Goal: Task Accomplishment & Management: Manage account settings

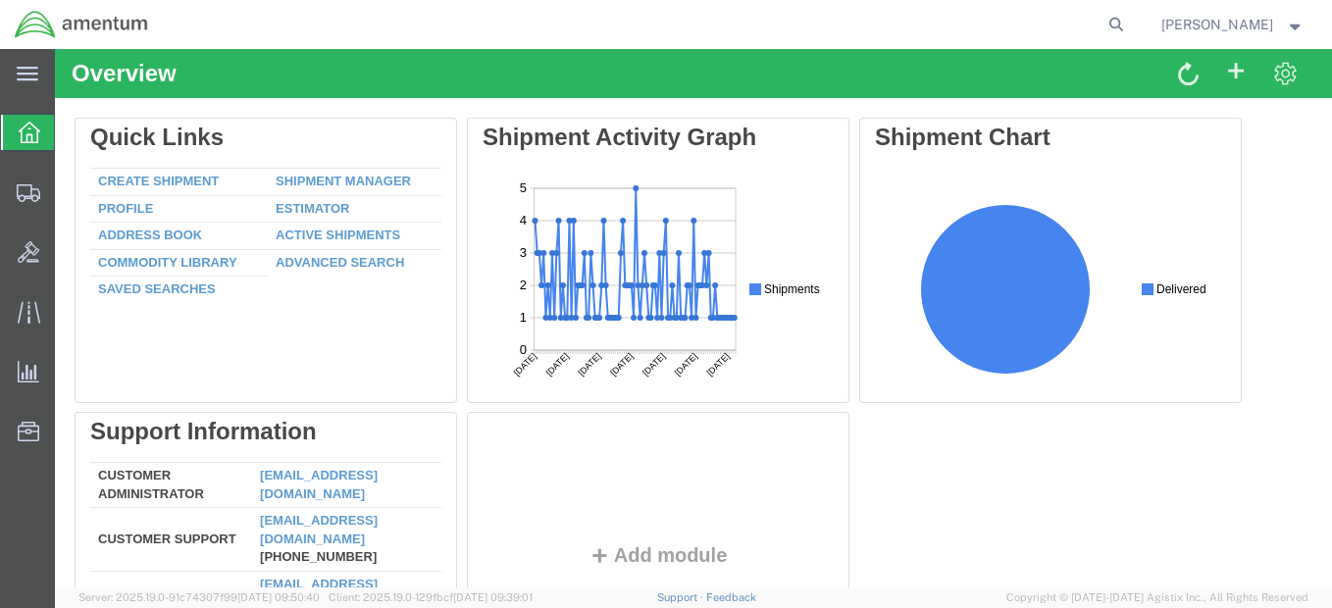
click at [1296, 25] on strong "button" at bounding box center [1295, 24] width 18 height 7
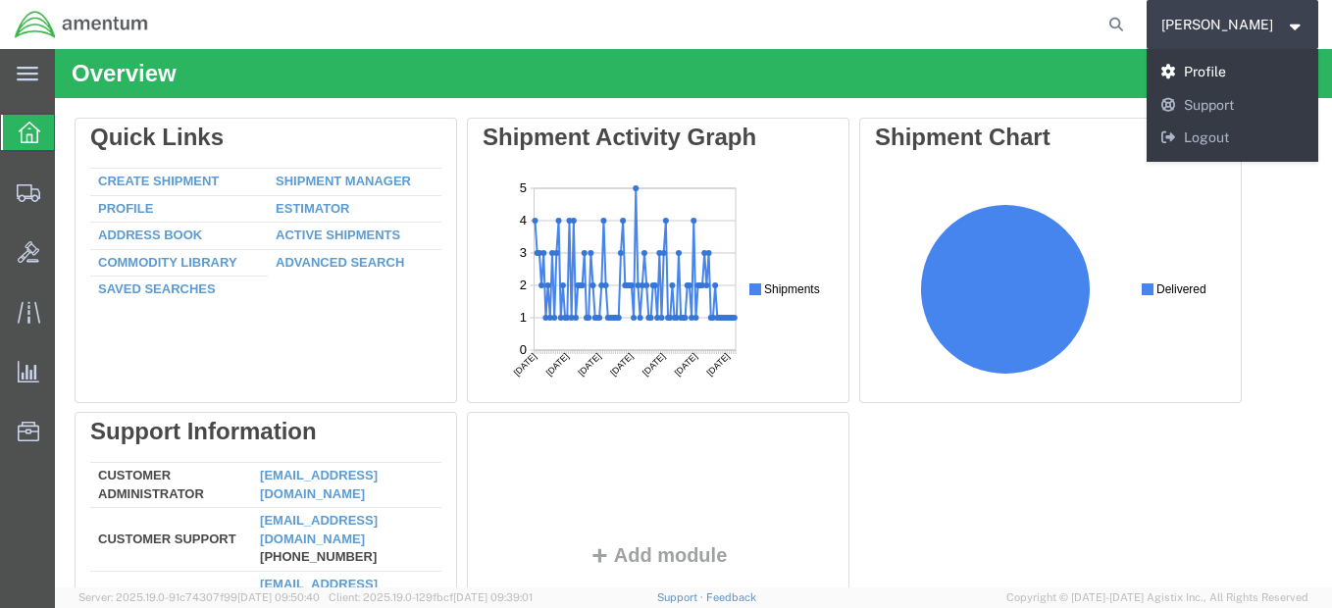
click at [1257, 66] on link "Profile" at bounding box center [1232, 72] width 173 height 33
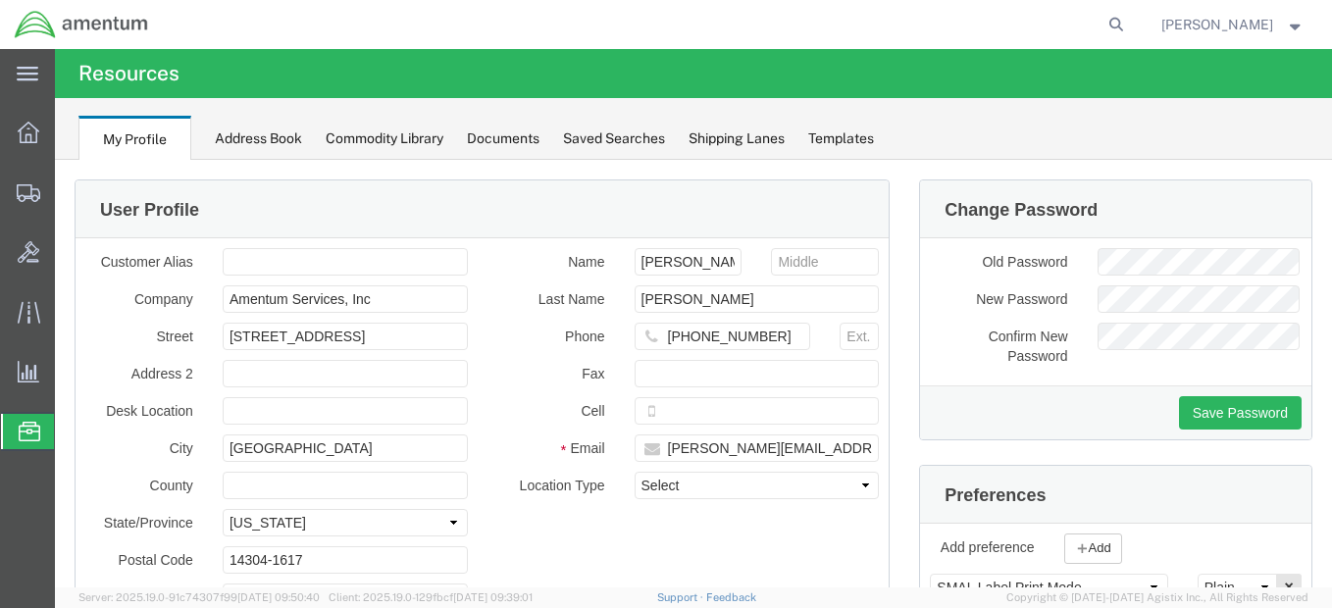
click at [1080, 144] on div "My Profile Address Book Commodity Library Documents Saved Searches Shipping Lan…" at bounding box center [693, 129] width 1277 height 62
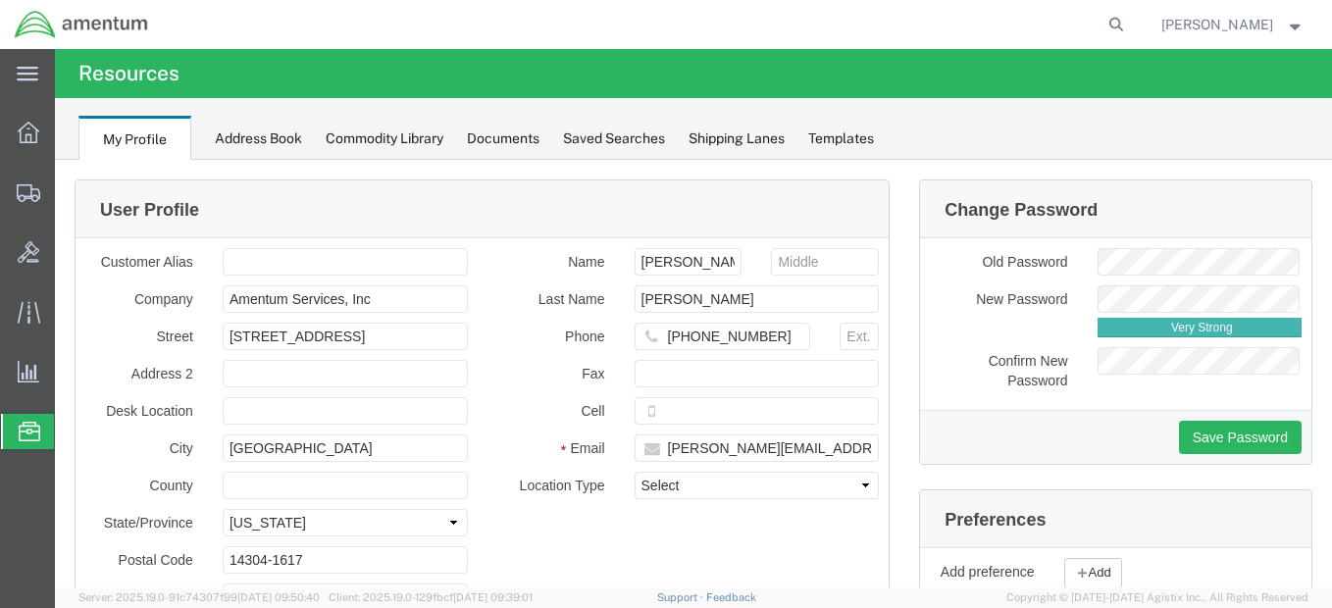
click at [1205, 195] on div "Change Password" at bounding box center [1115, 209] width 391 height 58
click at [1103, 142] on div "My Profile Address Book Commodity Library Documents Saved Searches Shipping Lan…" at bounding box center [693, 129] width 1277 height 62
click at [1215, 429] on button "Save Password" at bounding box center [1240, 437] width 123 height 33
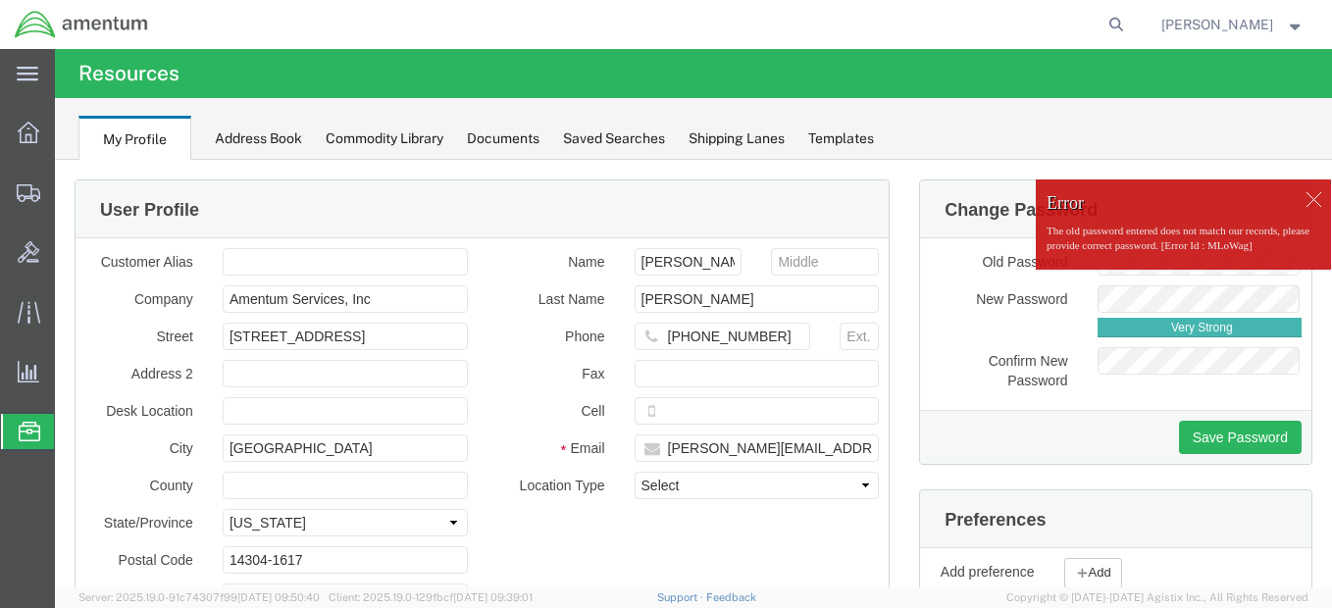
click at [1299, 196] on div at bounding box center [1312, 198] width 29 height 29
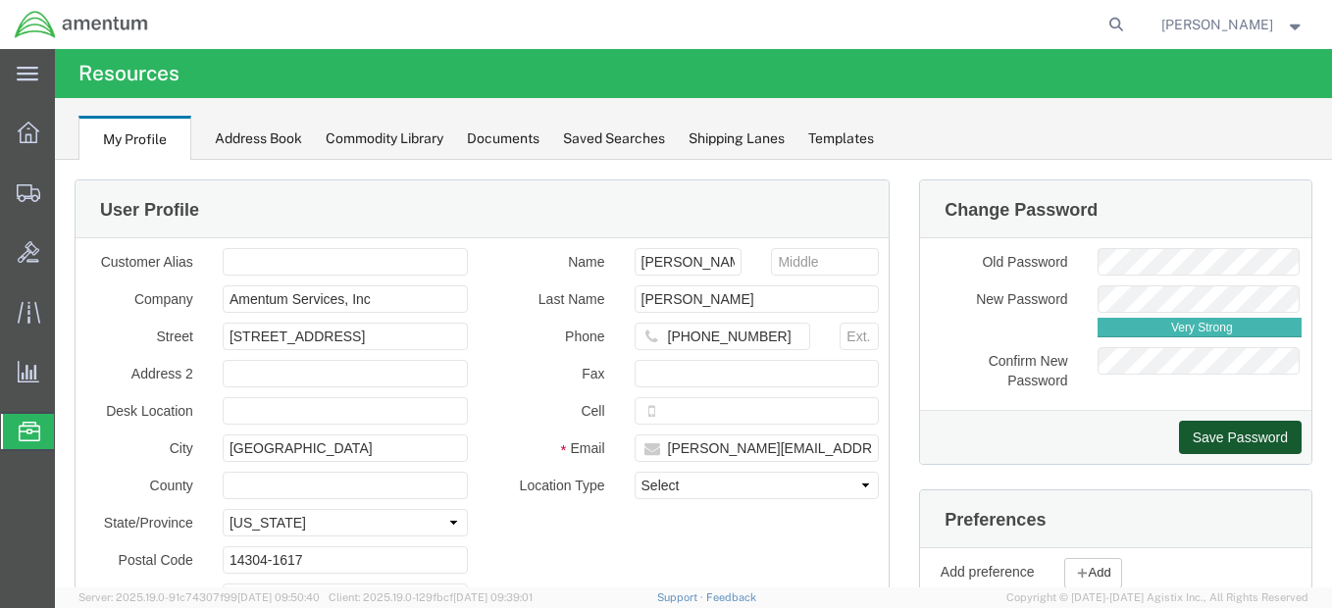
click at [1230, 431] on button "Save Password" at bounding box center [1240, 437] width 123 height 33
click at [1112, 202] on div "Change Password" at bounding box center [1115, 209] width 391 height 58
click at [1220, 176] on div "User Profile Customer Alias Company Amentum Services, Inc Street [STREET_ADDRES…" at bounding box center [693, 505] width 1277 height 690
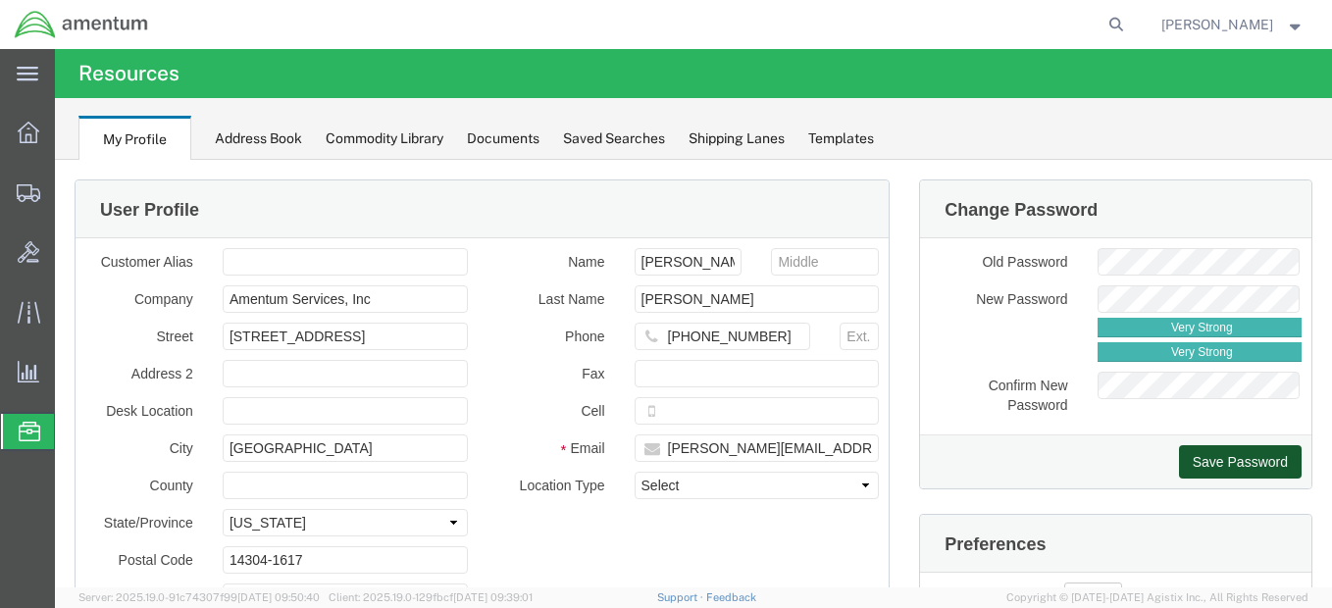
click at [1244, 463] on button "Save Password" at bounding box center [1240, 461] width 123 height 33
click at [1241, 463] on button "Save Password" at bounding box center [1240, 461] width 123 height 33
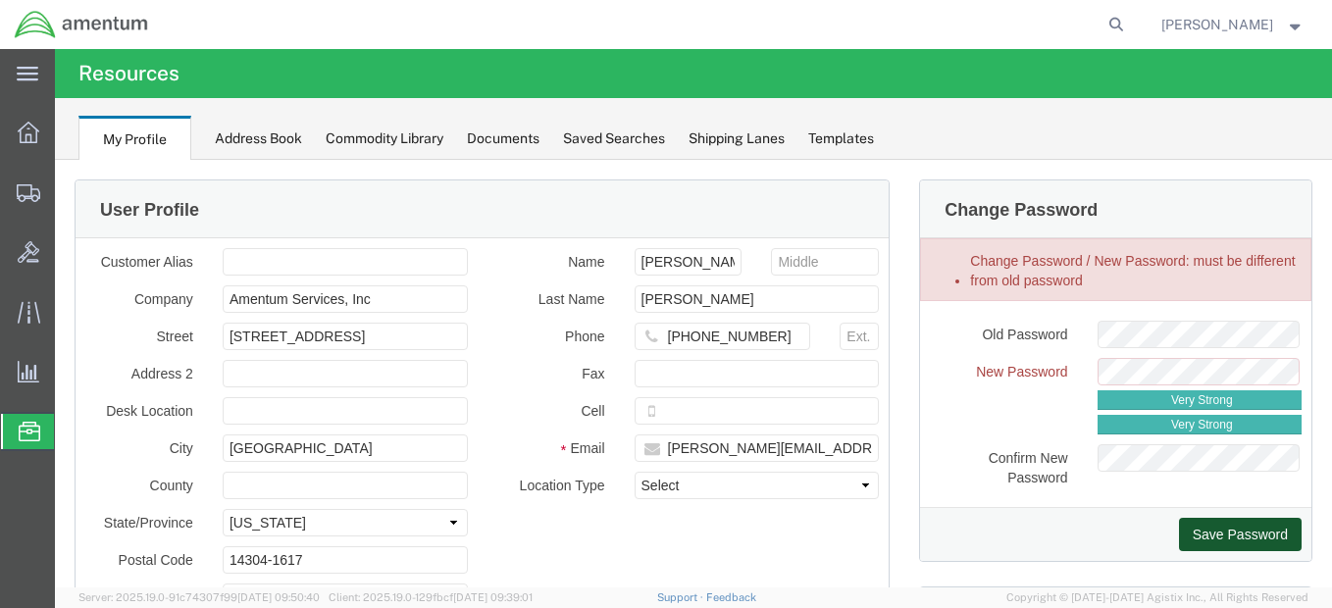
click at [1231, 522] on button "Save Password" at bounding box center [1240, 534] width 123 height 33
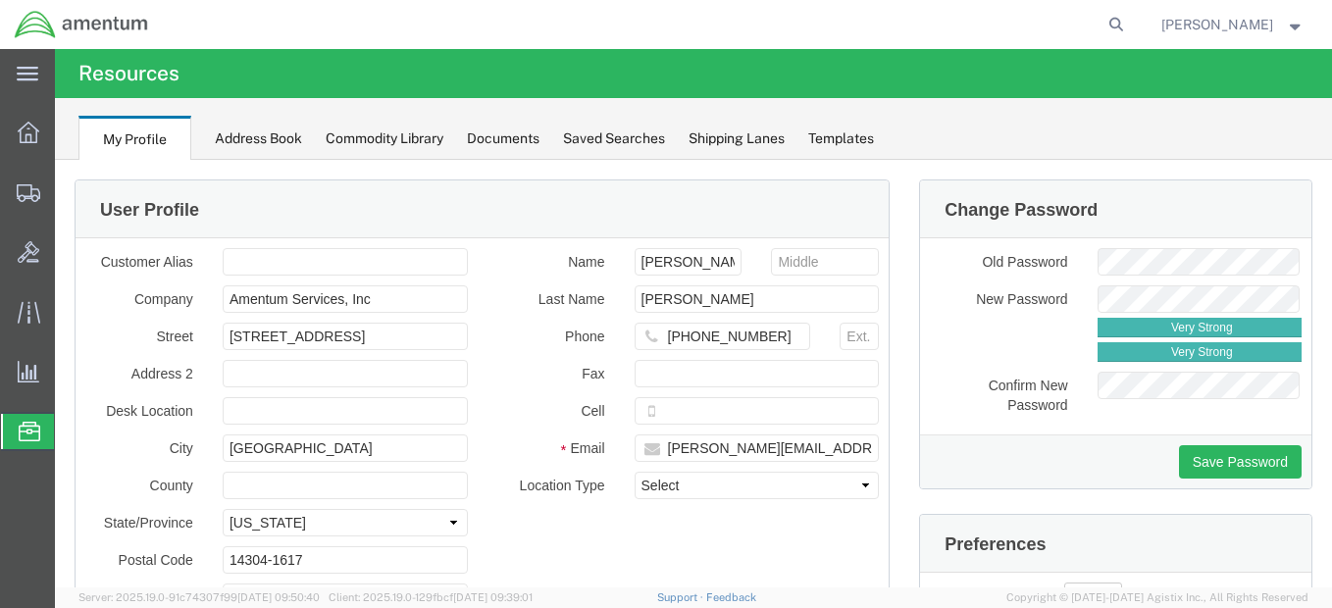
click at [1295, 25] on strong "button" at bounding box center [1295, 24] width 18 height 7
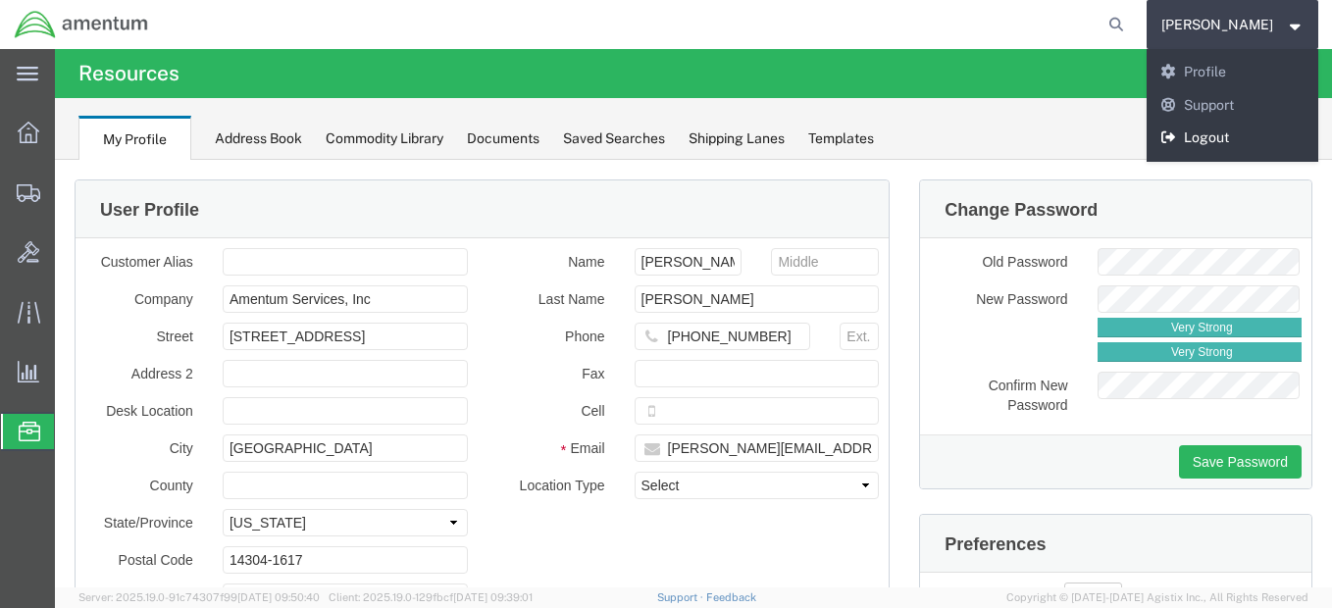
click at [1243, 133] on link "Logout" at bounding box center [1232, 138] width 173 height 33
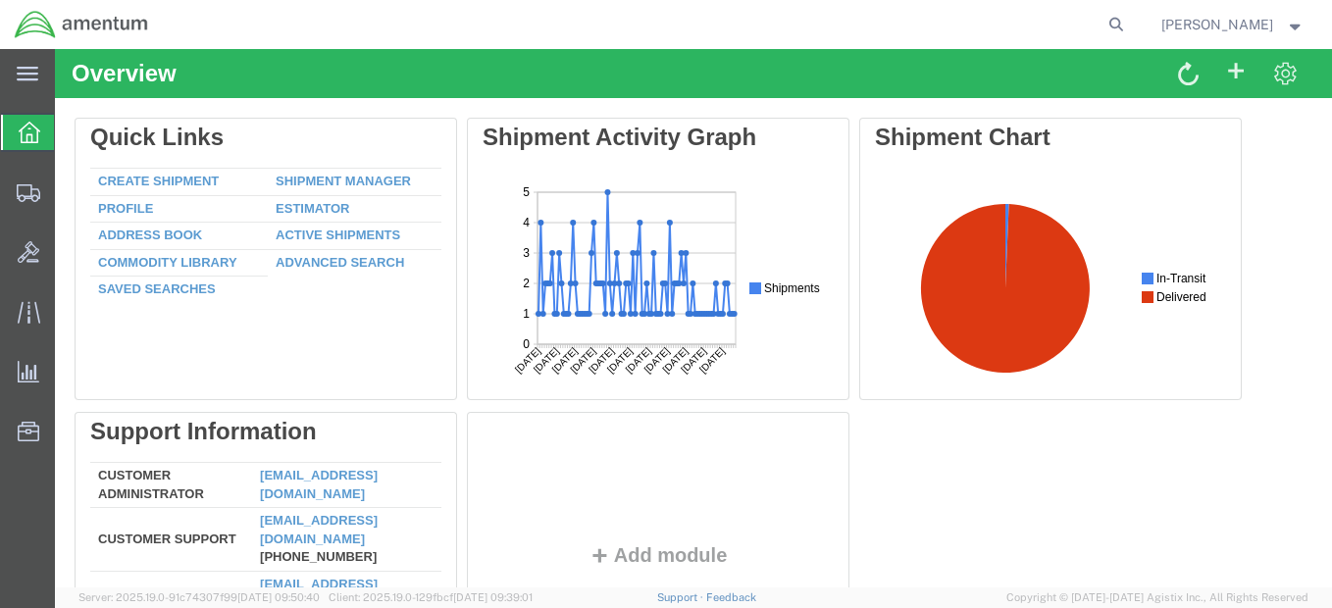
click at [1289, 22] on strong "button" at bounding box center [1295, 24] width 18 height 7
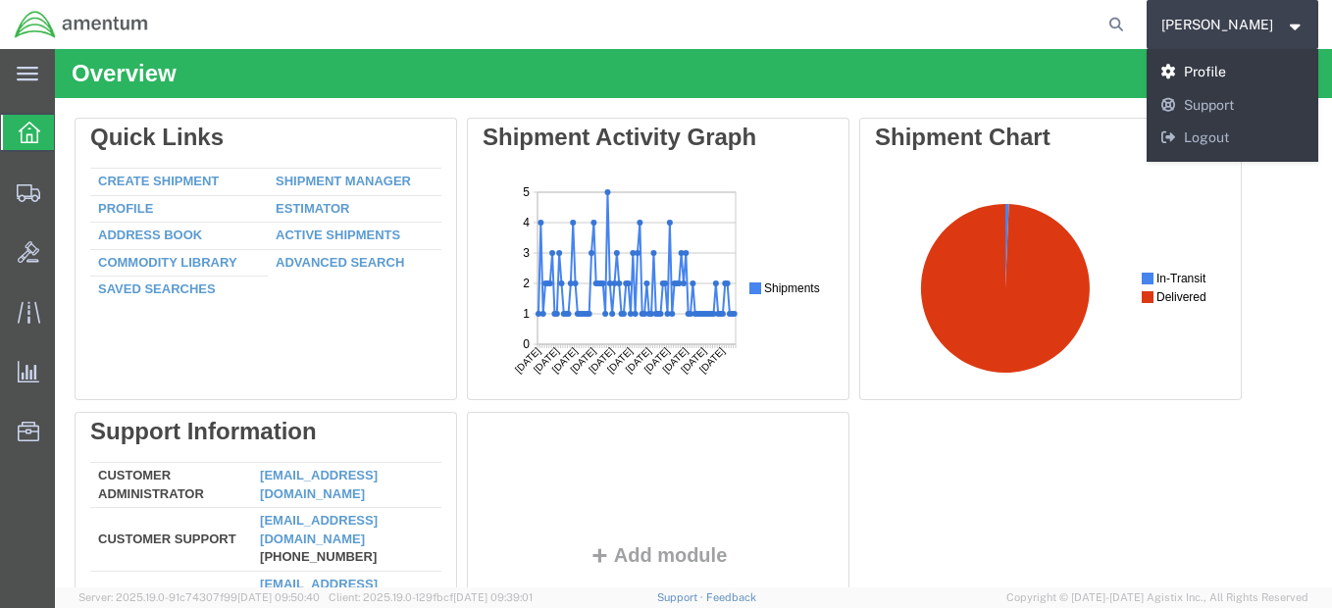
click at [1236, 74] on link "Profile" at bounding box center [1232, 72] width 173 height 33
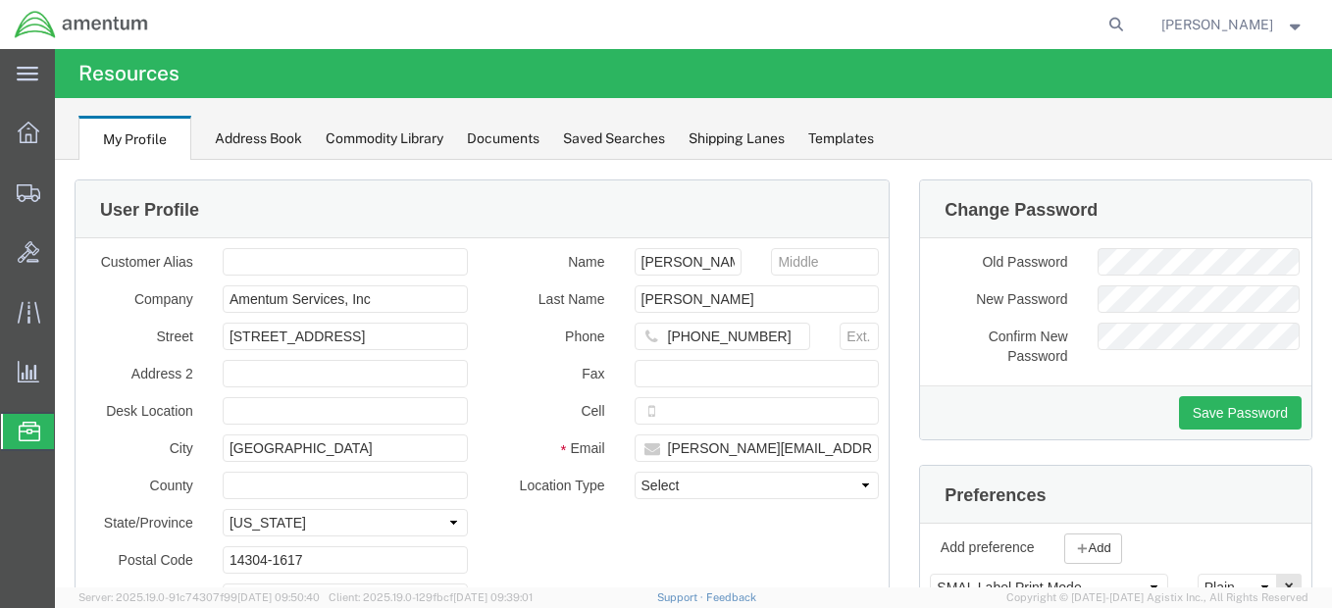
click at [1146, 133] on div "My Profile Address Book Commodity Library Documents Saved Searches Shipping Lan…" at bounding box center [693, 129] width 1277 height 62
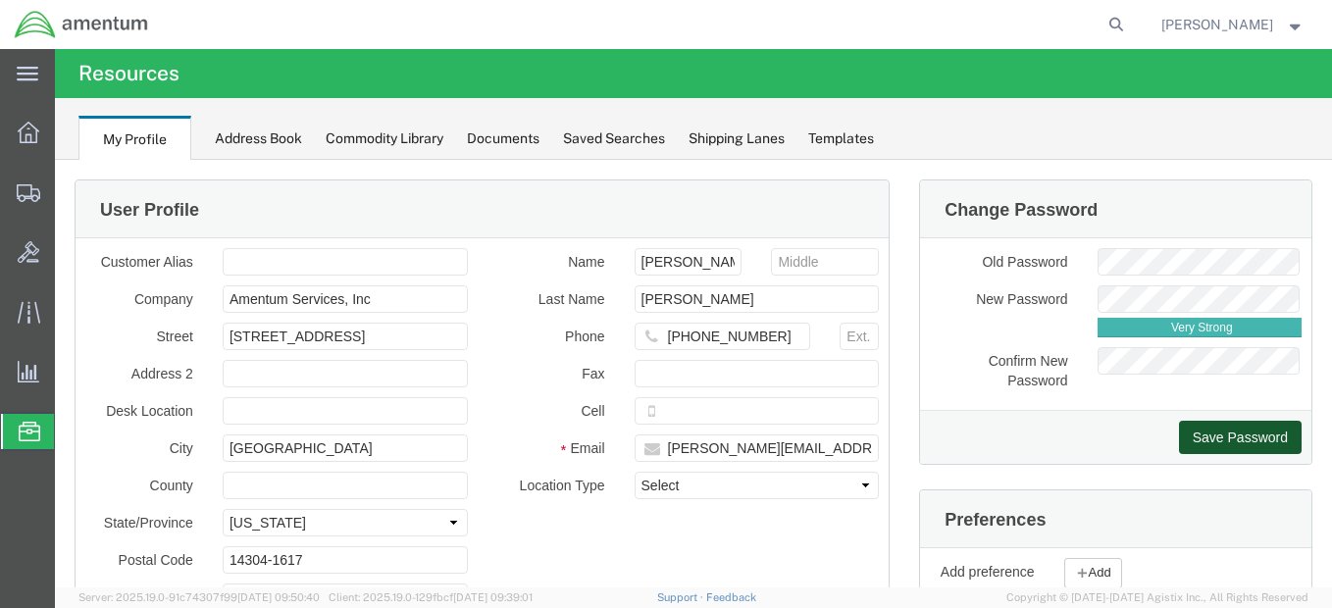
click at [1216, 439] on button "Save Password" at bounding box center [1240, 437] width 123 height 33
click at [1223, 424] on button "Save Password" at bounding box center [1240, 437] width 123 height 33
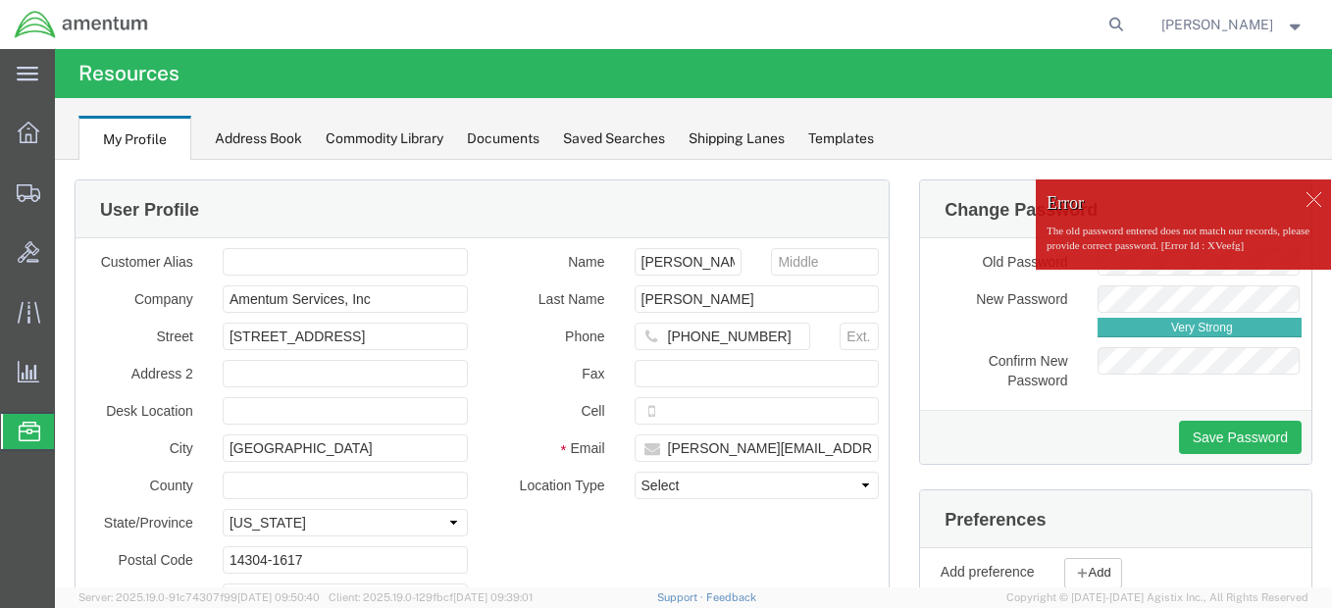
click at [1305, 198] on div at bounding box center [1312, 198] width 29 height 29
